Goal: Find specific page/section: Find specific page/section

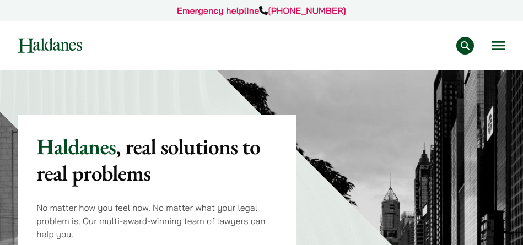
click at [489, 44] on div "Practice Areas Antitrust and Competition Law Civil Litigation & Dispute Resolut…" at bounding box center [302, 46] width 407 height 18
click at [496, 44] on button "Open menu" at bounding box center [499, 45] width 13 height 9
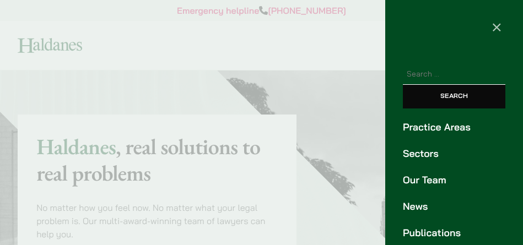
click at [435, 177] on link "Our Team" at bounding box center [454, 180] width 103 height 15
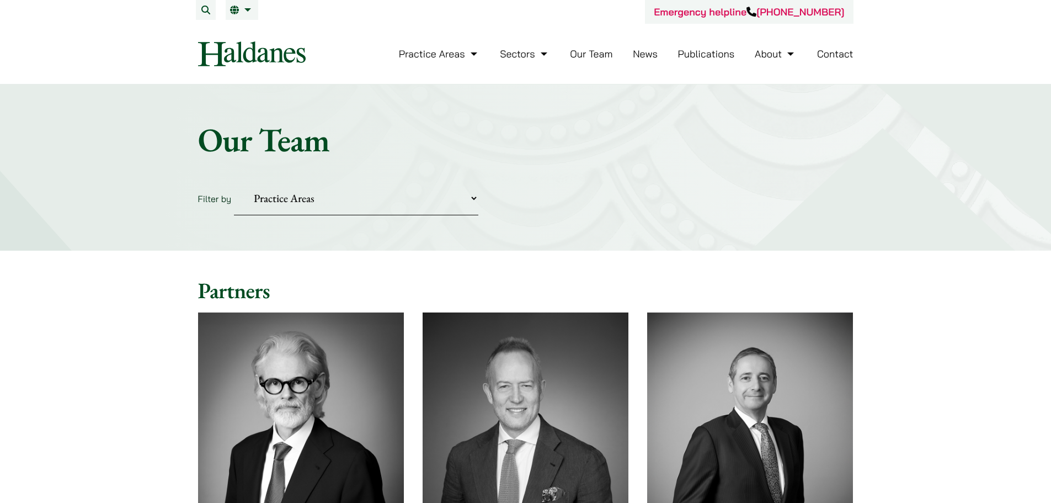
drag, startPoint x: 331, startPoint y: 197, endPoint x: 329, endPoint y: 204, distance: 7.5
click at [329, 204] on select "Practice Areas Antitrust and Competition Civil Litigation & Dispute Resolution …" at bounding box center [356, 198] width 244 height 34
click at [523, 61] on li "Our Team" at bounding box center [591, 54] width 42 height 24
click at [523, 50] on link "Our Team" at bounding box center [591, 53] width 42 height 13
